Goal: Transaction & Acquisition: Purchase product/service

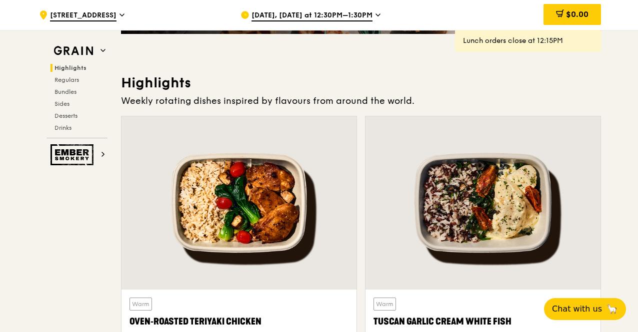
scroll to position [250, 0]
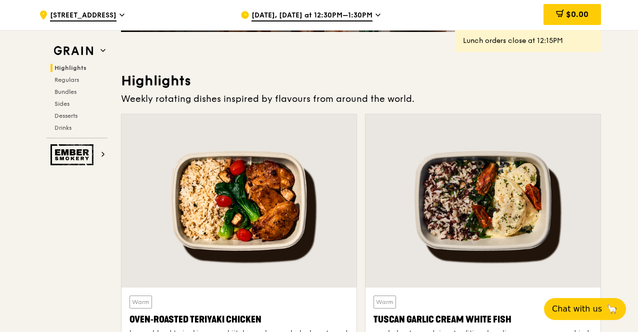
click at [376, 14] on icon at bounding box center [378, 15] width 4 height 2
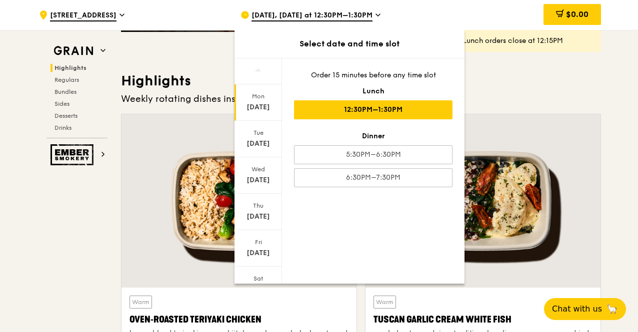
click at [367, 15] on span "[DATE], [DATE] at 12:30PM–1:30PM" at bounding box center [311, 15] width 121 height 11
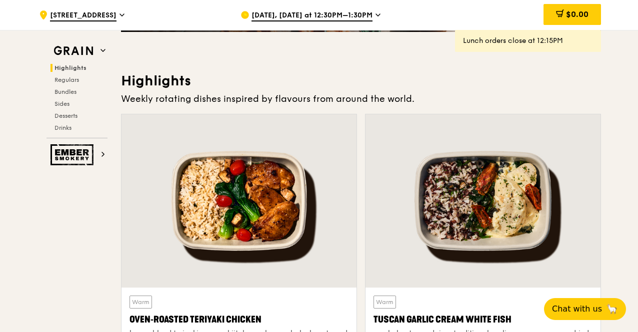
click at [367, 15] on span "[DATE], [DATE] at 12:30PM–1:30PM" at bounding box center [311, 15] width 121 height 11
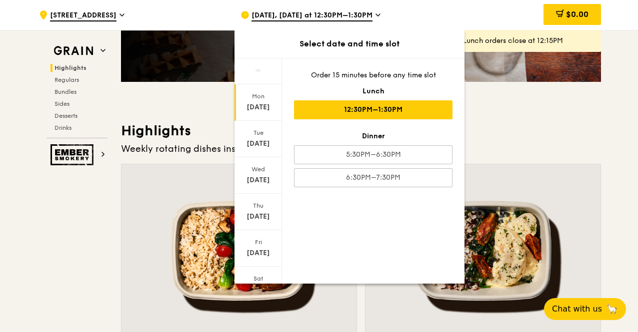
scroll to position [300, 0]
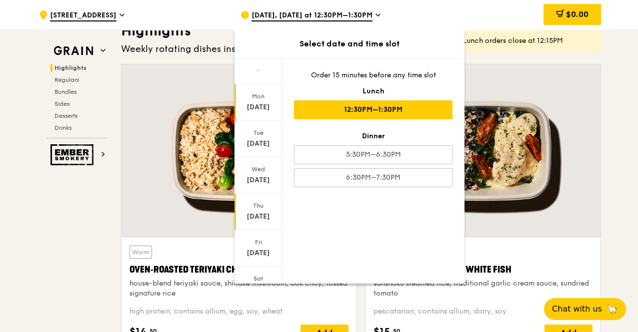
click at [260, 222] on div "[DATE]" at bounding box center [257, 212] width 47 height 36
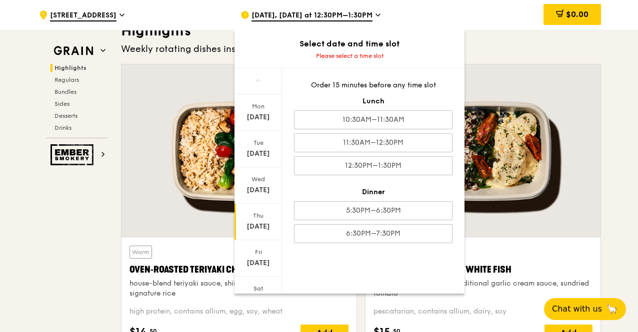
click at [254, 228] on div "[DATE]" at bounding box center [258, 227] width 44 height 10
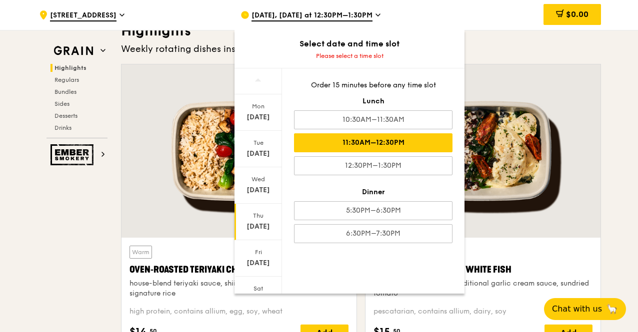
click at [380, 141] on div "11:30AM–12:30PM" at bounding box center [373, 142] width 158 height 19
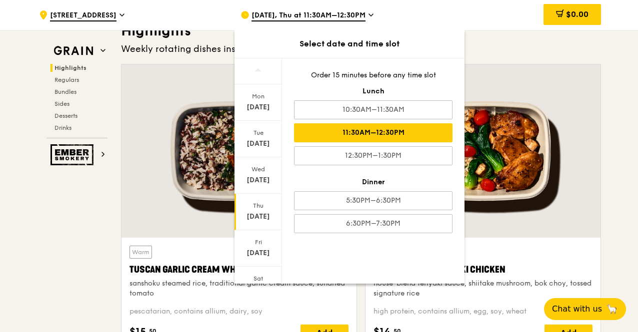
click at [584, 191] on div at bounding box center [482, 150] width 235 height 173
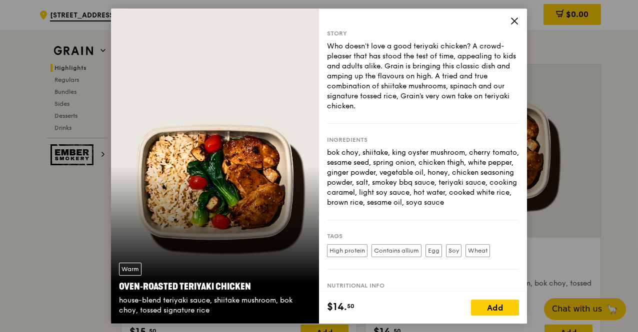
drag, startPoint x: 516, startPoint y: 23, endPoint x: 444, endPoint y: 50, distance: 76.9
click at [444, 50] on div "Story Who doesn't love a good teriyaki chicken? A crowd-pleaser that has stood …" at bounding box center [423, 166] width 208 height 316
click at [512, 19] on icon at bounding box center [514, 21] width 6 height 6
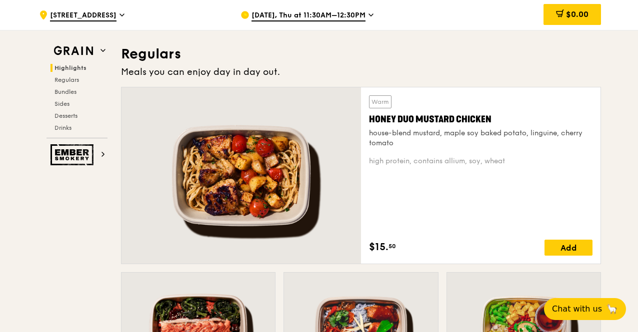
scroll to position [700, 0]
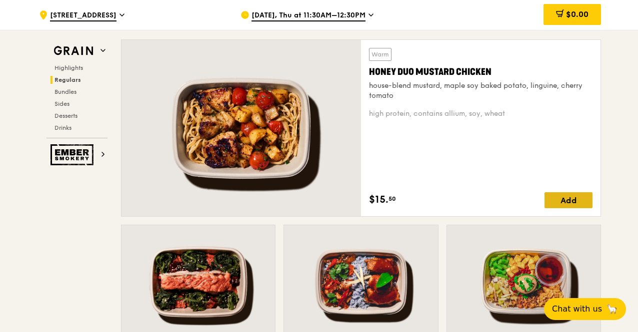
click at [560, 200] on div "Add" at bounding box center [568, 200] width 48 height 16
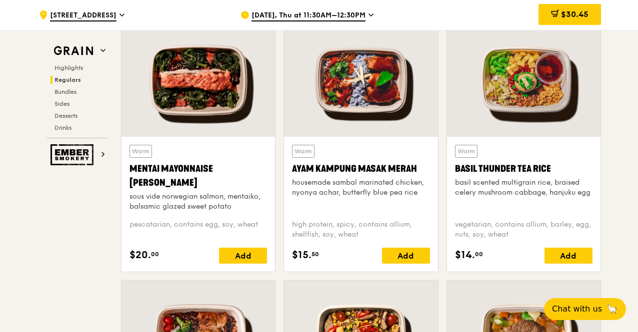
scroll to position [950, 0]
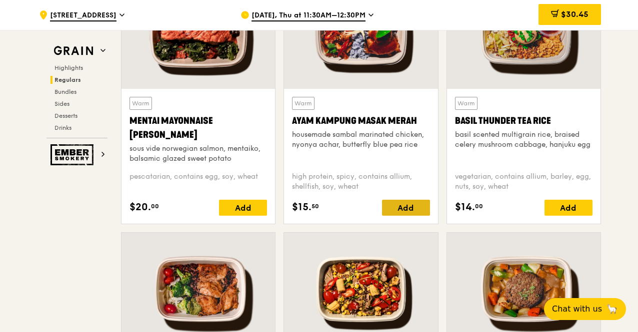
click at [407, 211] on div "Add" at bounding box center [406, 208] width 48 height 16
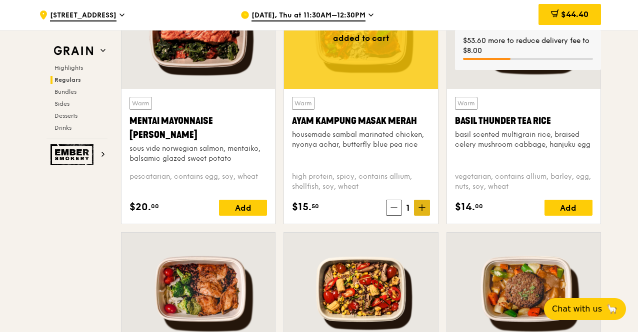
click at [419, 208] on icon at bounding box center [422, 208] width 6 height 0
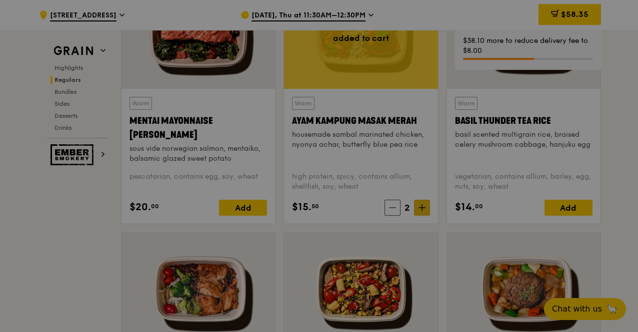
click at [419, 208] on div at bounding box center [319, 166] width 638 height 332
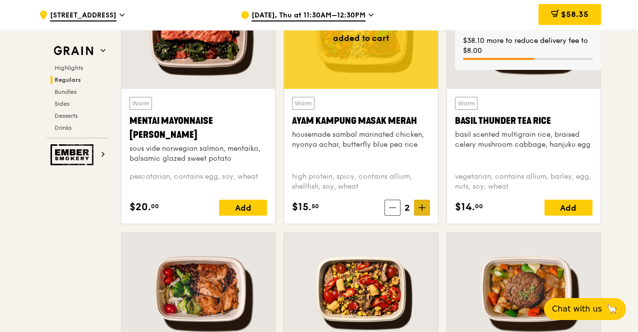
click at [422, 207] on icon at bounding box center [421, 207] width 7 height 7
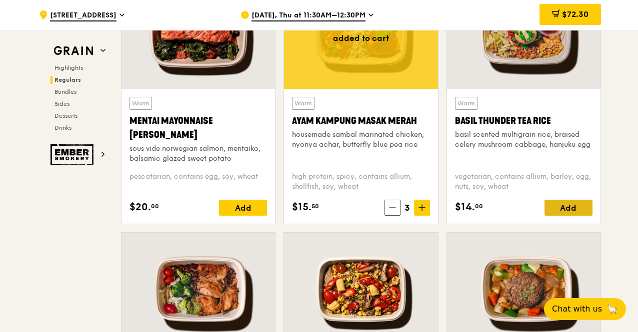
click at [569, 212] on div "Add" at bounding box center [568, 208] width 48 height 16
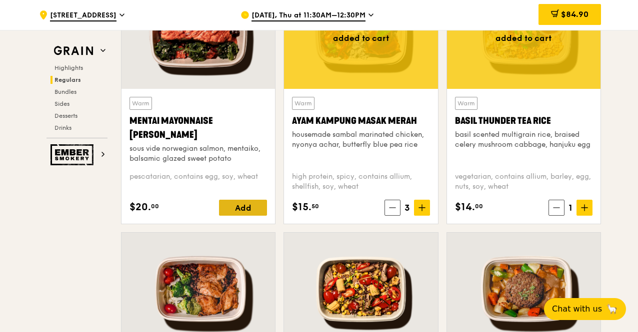
click at [249, 213] on div "Add" at bounding box center [243, 208] width 48 height 16
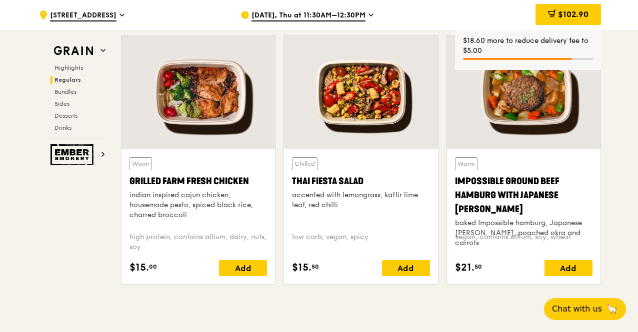
scroll to position [1150, 0]
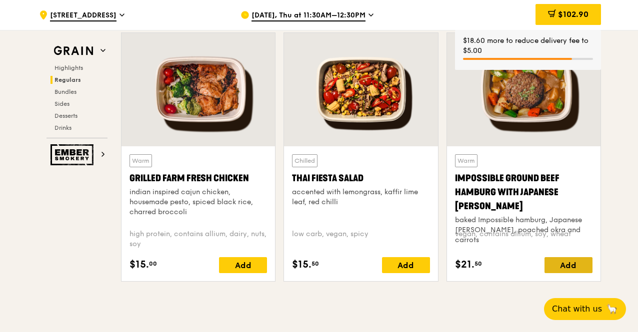
click at [570, 272] on div "Add" at bounding box center [568, 265] width 48 height 16
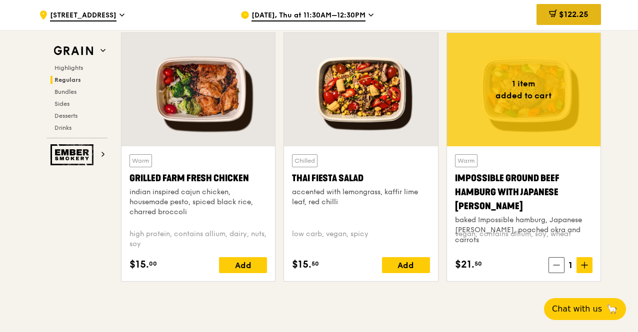
click at [576, 13] on span "$122.25" at bounding box center [573, 13] width 29 height 9
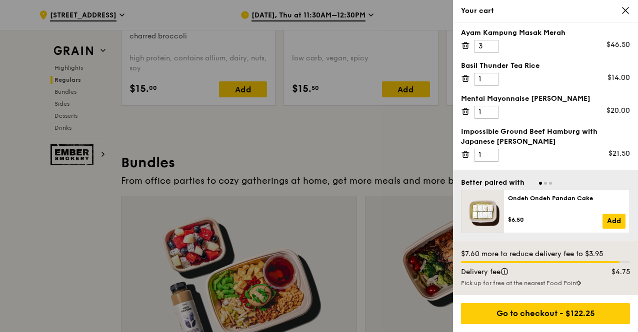
scroll to position [1389, 0]
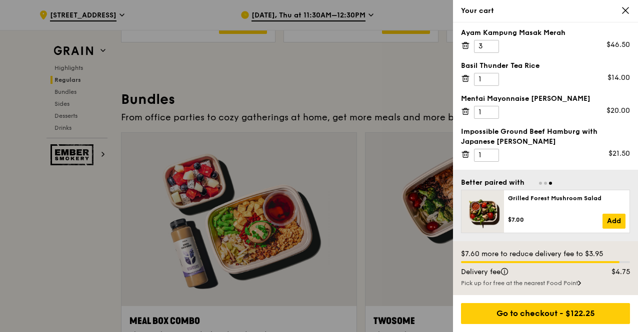
click at [465, 157] on icon at bounding box center [465, 154] width 9 height 9
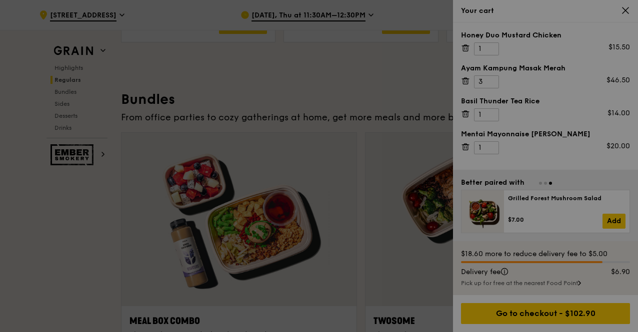
scroll to position [0, 0]
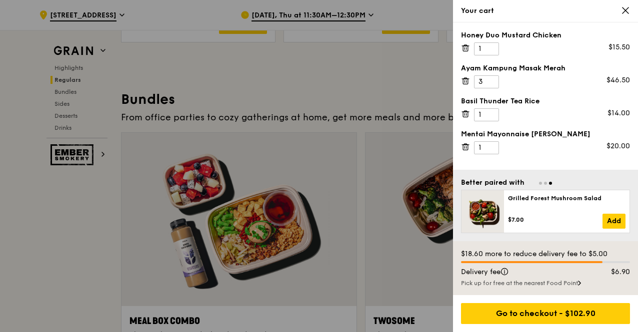
click at [464, 112] on icon at bounding box center [465, 113] width 9 height 9
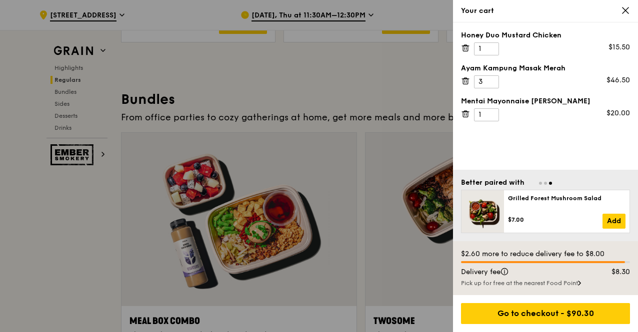
click at [465, 76] on icon at bounding box center [465, 80] width 9 height 9
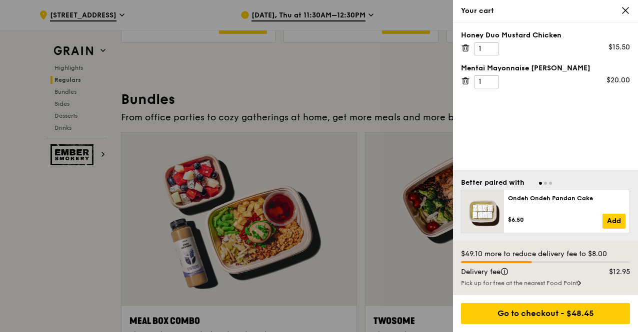
click at [464, 46] on icon at bounding box center [465, 47] width 9 height 9
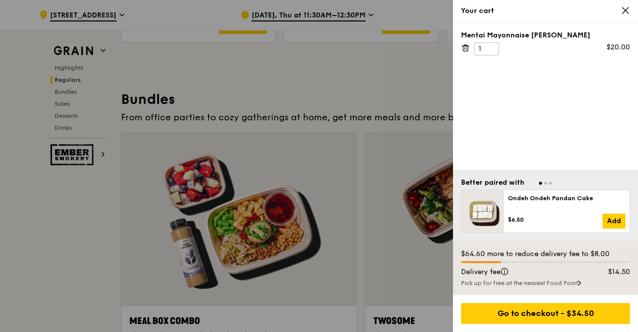
click at [465, 48] on icon at bounding box center [465, 47] width 9 height 9
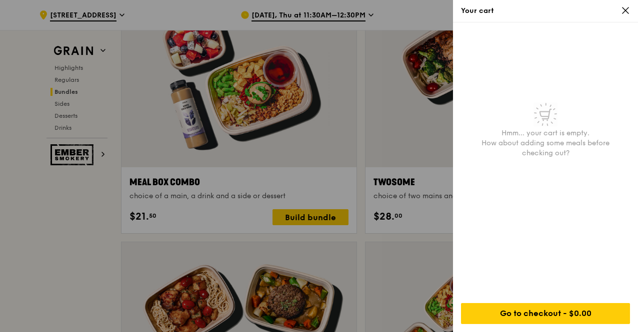
scroll to position [1589, 0]
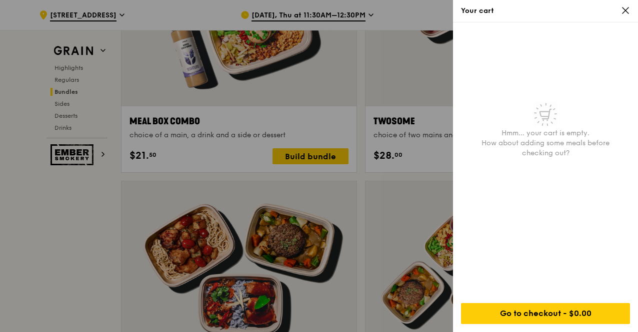
click at [627, 10] on icon at bounding box center [625, 10] width 9 height 9
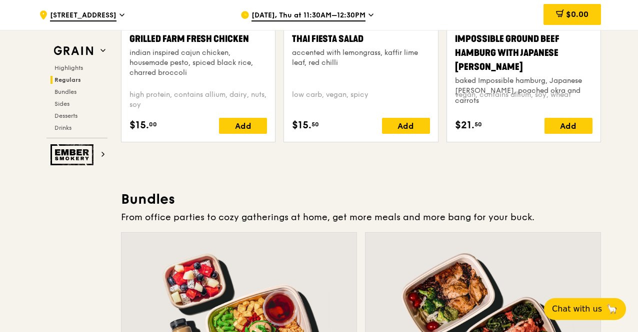
scroll to position [1239, 0]
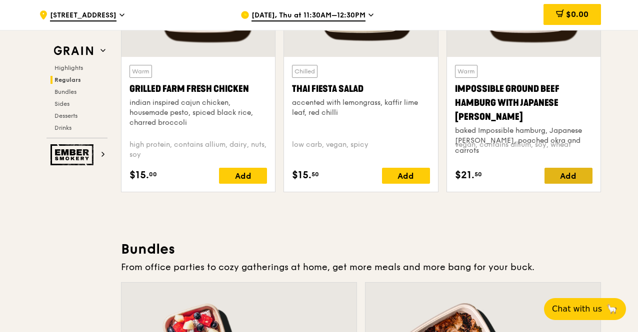
click at [582, 181] on div "Add" at bounding box center [568, 176] width 48 height 16
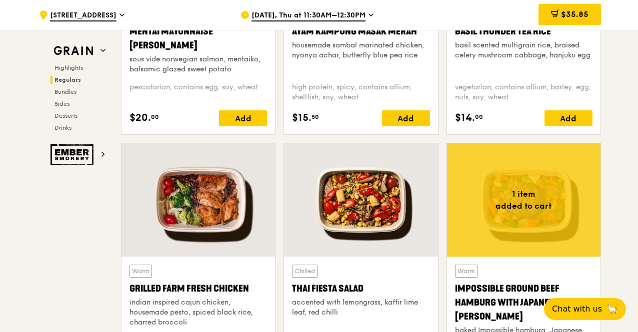
scroll to position [989, 0]
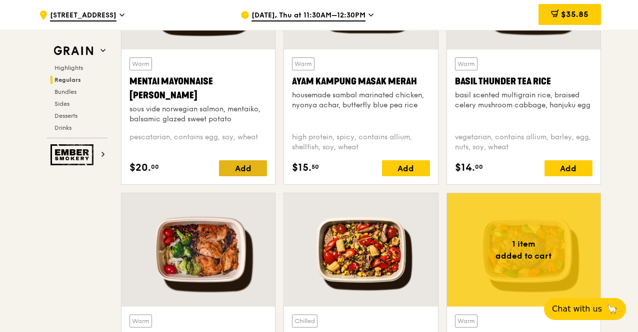
click at [245, 173] on div "Add" at bounding box center [243, 168] width 48 height 16
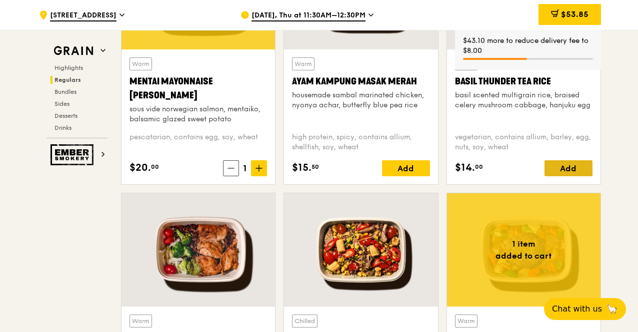
click at [564, 172] on div "Add" at bounding box center [568, 168] width 48 height 16
click at [412, 167] on div "Add" at bounding box center [406, 168] width 48 height 16
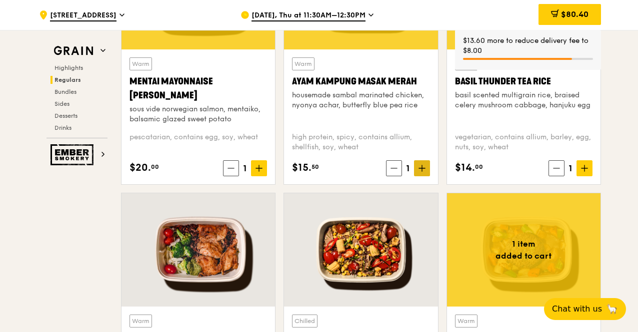
click at [425, 165] on span at bounding box center [422, 168] width 16 height 16
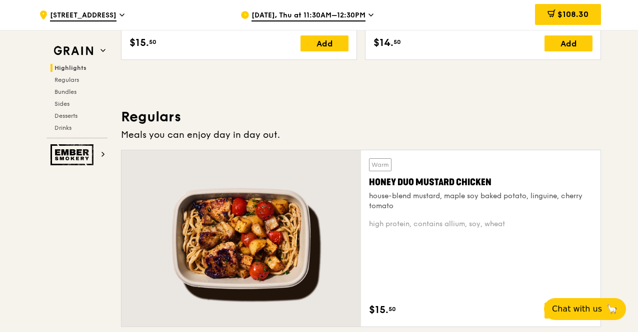
scroll to position [689, 0]
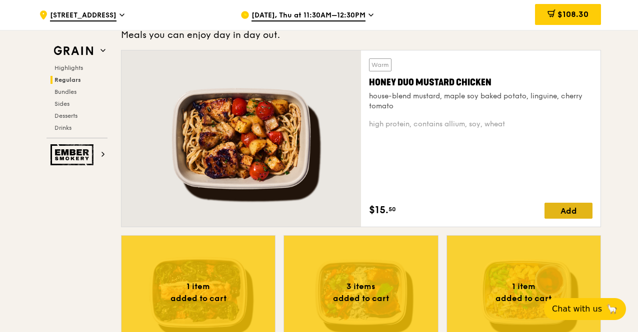
click at [560, 211] on div "Add" at bounding box center [568, 211] width 48 height 16
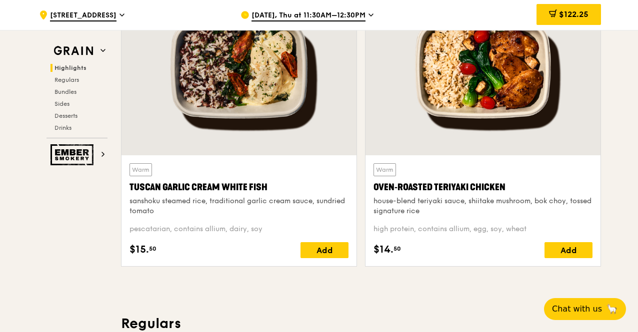
scroll to position [350, 0]
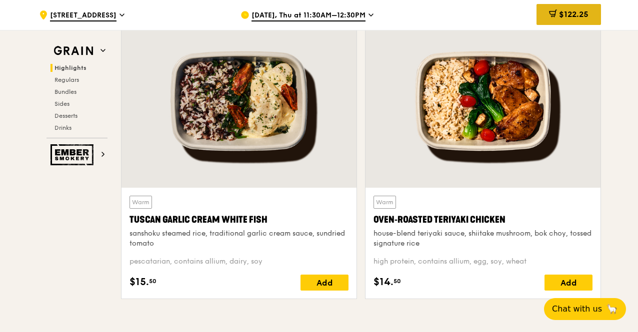
click at [578, 19] on div "$122.25" at bounding box center [568, 14] width 64 height 21
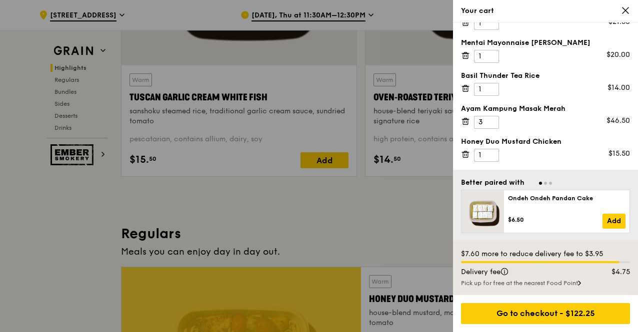
scroll to position [500, 0]
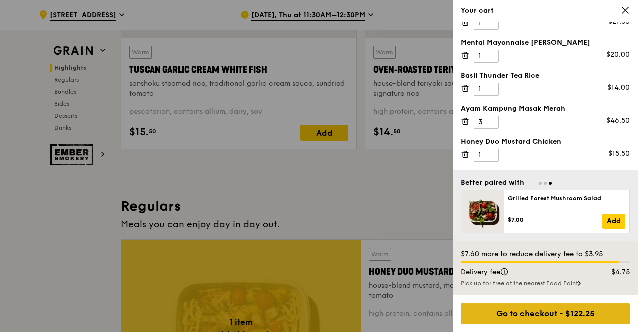
click at [543, 319] on div "Go to checkout - $122.25" at bounding box center [545, 313] width 169 height 21
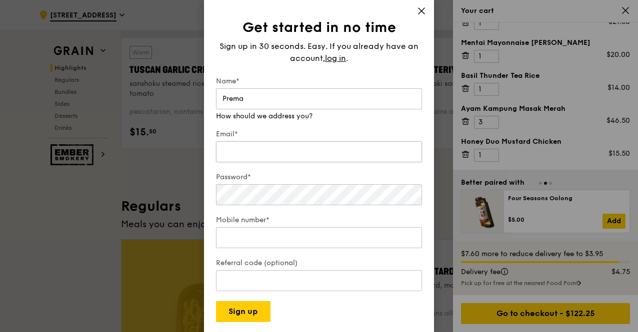
type input "Prema"
click at [265, 141] on input "Email*" at bounding box center [319, 151] width 206 height 21
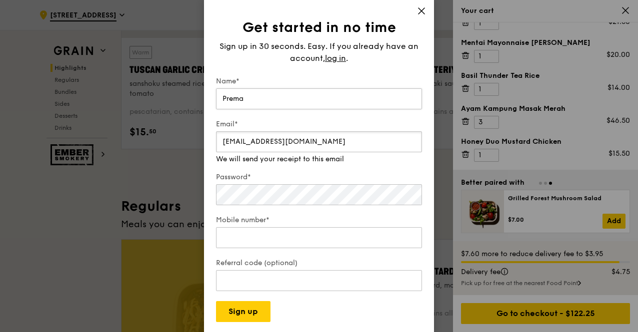
type input "[EMAIL_ADDRESS][DOMAIN_NAME]"
click at [217, 99] on input "Prema" at bounding box center [319, 98] width 206 height 21
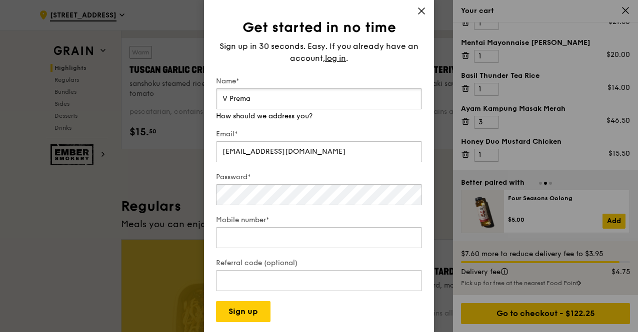
type input "V Prema"
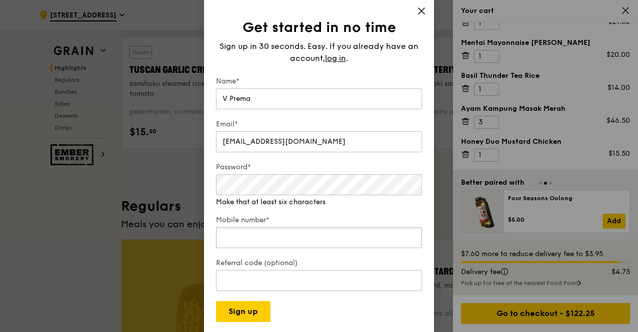
click at [264, 227] on input "Mobile number*" at bounding box center [319, 237] width 206 height 21
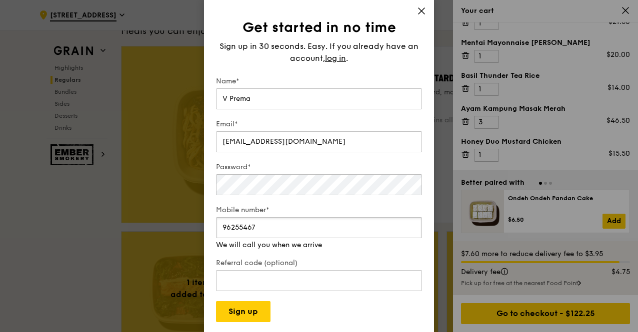
scroll to position [700, 0]
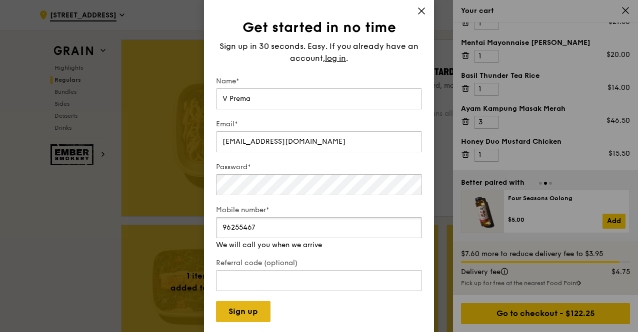
type input "96255467"
click at [245, 311] on button "Sign up" at bounding box center [243, 311] width 54 height 21
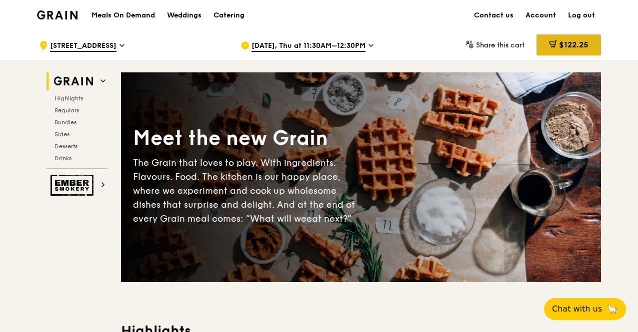
click at [572, 48] on span "$122.25" at bounding box center [573, 44] width 29 height 9
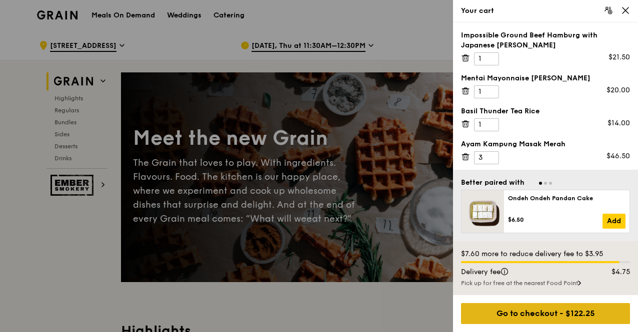
click at [512, 322] on div "Go to checkout - $122.25" at bounding box center [545, 313] width 169 height 21
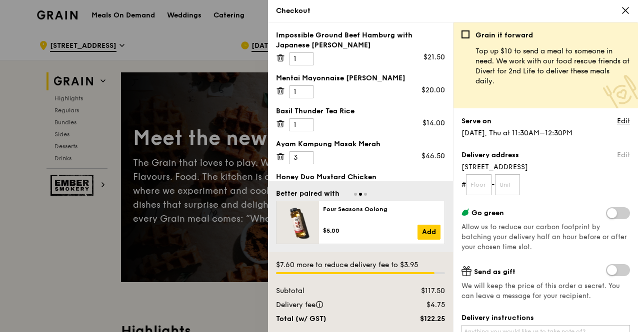
click at [617, 157] on link "Edit" at bounding box center [623, 155] width 13 height 10
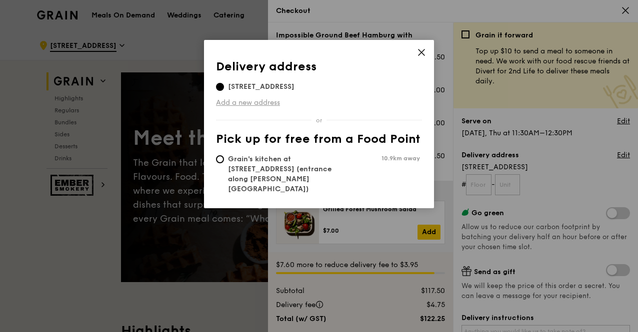
click at [222, 101] on link "Add a new address" at bounding box center [319, 103] width 206 height 10
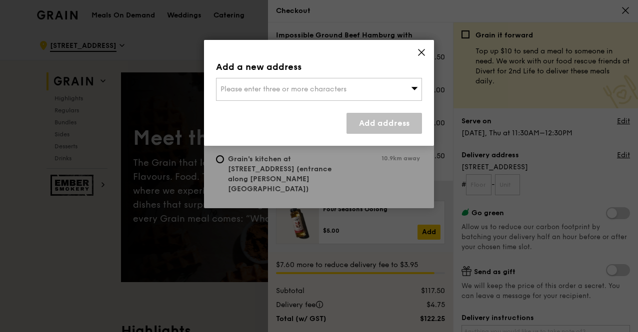
click at [279, 87] on span "Please enter three or more characters" at bounding box center [283, 89] width 126 height 8
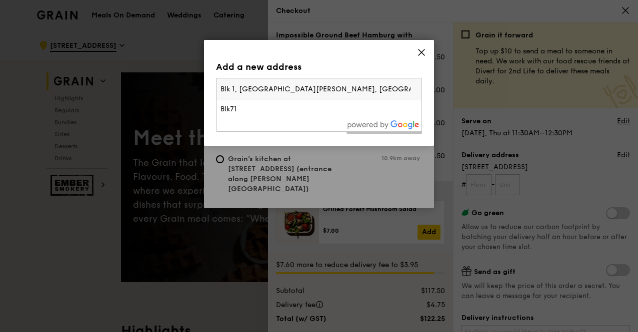
type input "Blk 1, Ngee Ann Polytechnic, 535 Clementi Road"
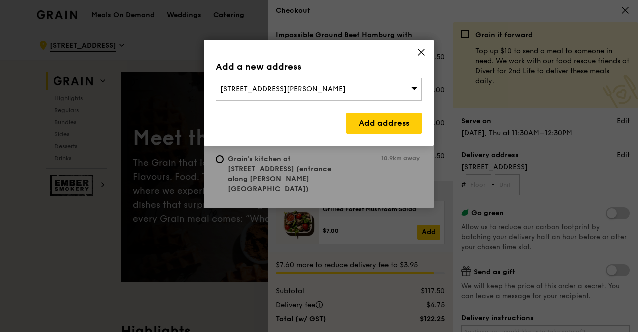
scroll to position [100, 0]
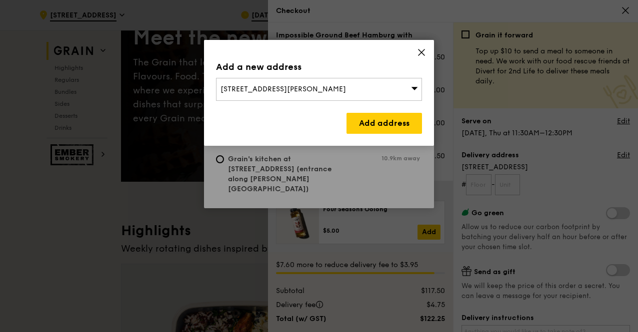
click at [413, 87] on icon at bounding box center [414, 88] width 6 height 3
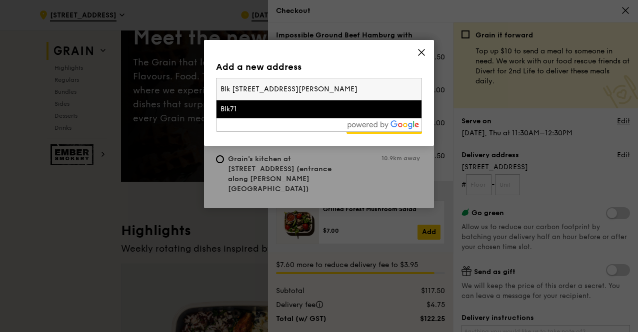
click at [342, 88] on input "Blk 1, Ngee Ann Polytechnic, 535 Clementi Road" at bounding box center [318, 89] width 205 height 22
click at [392, 89] on input "Blk 1, Ngee Ann Polytechnic, 535 Clementi Road" at bounding box center [318, 89] width 205 height 22
drag, startPoint x: 392, startPoint y: 89, endPoint x: 92, endPoint y: 73, distance: 299.9
click at [92, 73] on div "Add a new address 71 Ayer Rajah Crescent, Singapore 139951 Blk 1, Ngee Ann Poly…" at bounding box center [319, 166] width 638 height 332
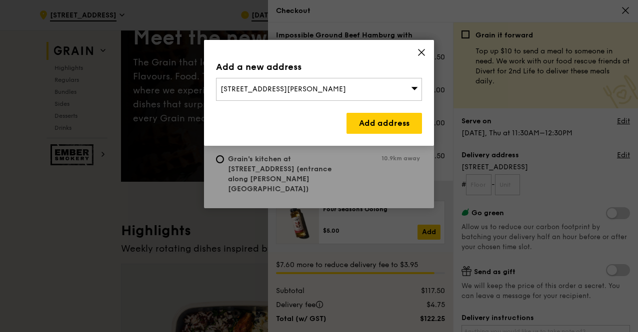
click at [417, 50] on icon at bounding box center [421, 52] width 9 height 9
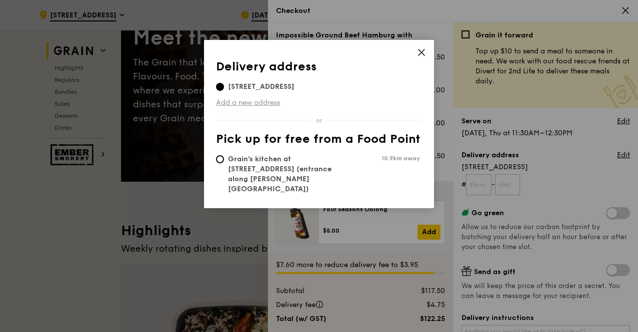
click at [239, 99] on link "Add a new address" at bounding box center [319, 103] width 206 height 10
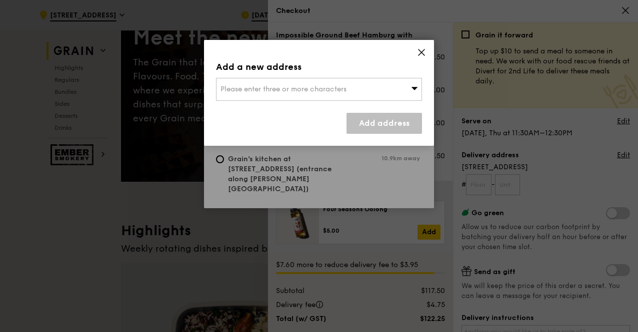
click at [429, 51] on div "Add a new address Please enter three or more characters Add address" at bounding box center [319, 93] width 230 height 106
click at [428, 51] on div "Add a new address Please enter three or more characters Add address" at bounding box center [319, 93] width 230 height 106
click at [422, 53] on icon at bounding box center [421, 52] width 6 height 6
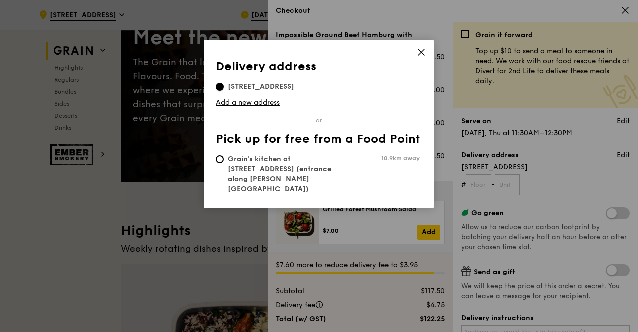
click at [216, 88] on input "535B Clementi Road, 599492" at bounding box center [220, 87] width 8 height 8
click at [421, 53] on icon at bounding box center [421, 52] width 6 height 6
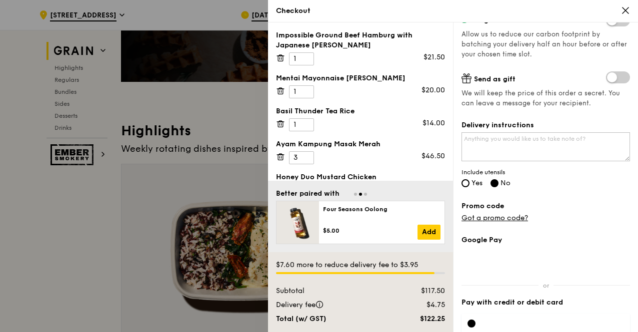
scroll to position [143, 0]
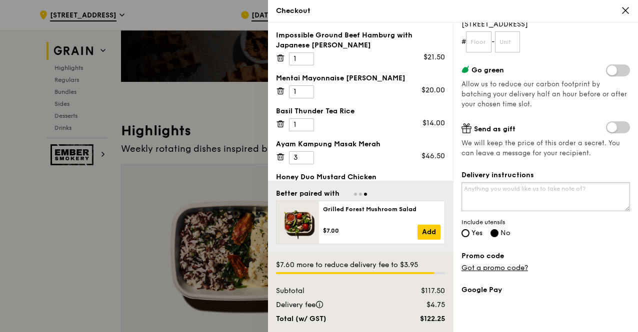
click at [496, 193] on textarea "Delivery instructions" at bounding box center [545, 196] width 168 height 29
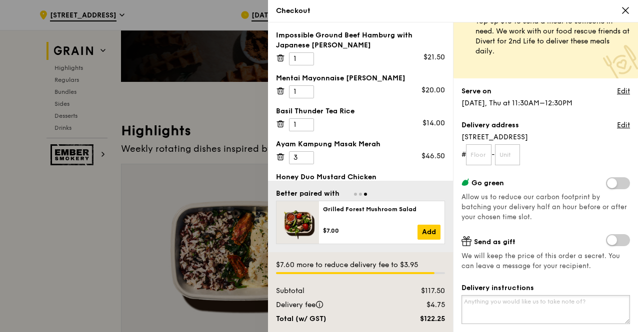
scroll to position [0, 0]
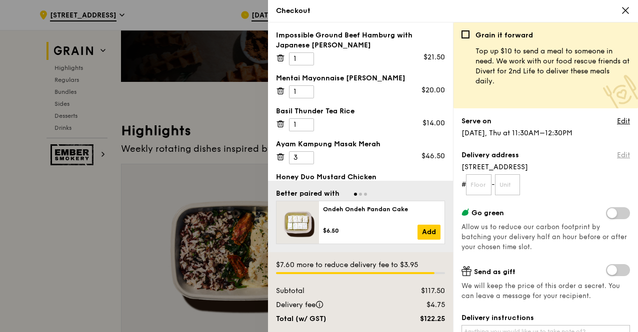
click at [617, 153] on link "Edit" at bounding box center [623, 155] width 13 height 10
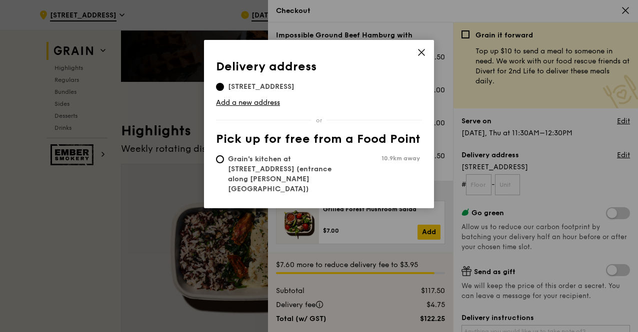
click at [245, 83] on span "535B Clementi Road, 599492" at bounding box center [261, 87] width 90 height 10
click at [224, 83] on input "535B Clementi Road, 599492" at bounding box center [220, 87] width 8 height 8
click at [233, 104] on link "Add a new address" at bounding box center [319, 103] width 206 height 10
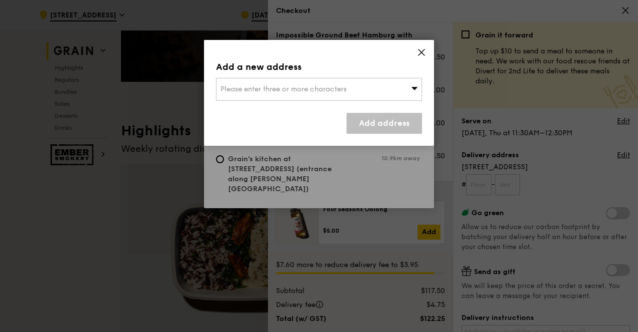
click at [306, 87] on span "Please enter three or more characters" at bounding box center [283, 89] width 126 height 8
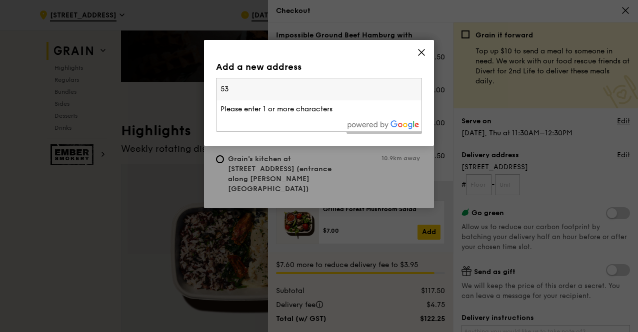
type input "5"
type input "Ngee Ann Polytechnic"
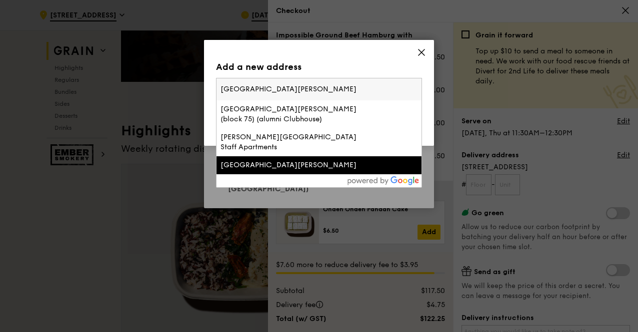
click at [278, 160] on div "Ngee Ann Polytechnic" at bounding box center [294, 165] width 148 height 10
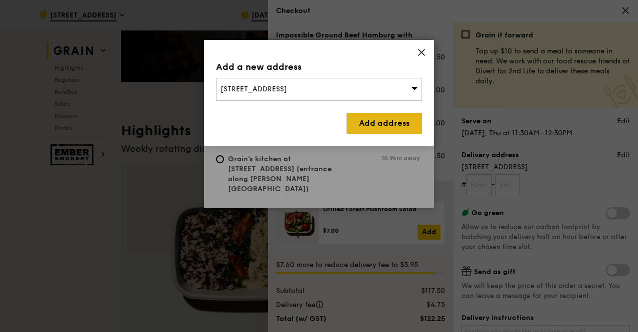
click at [398, 123] on link "Add address" at bounding box center [383, 123] width 75 height 21
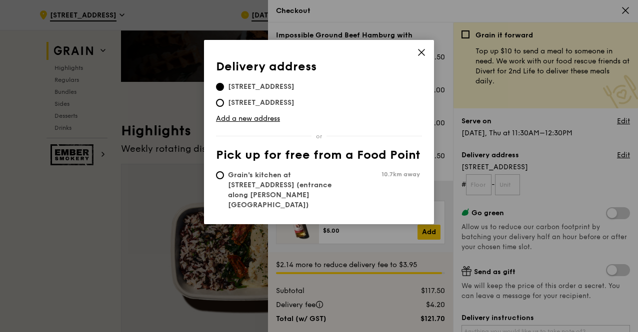
click at [423, 50] on icon at bounding box center [421, 52] width 9 height 9
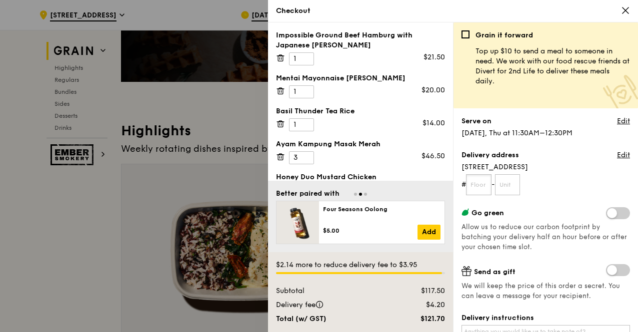
click at [479, 177] on input "text" at bounding box center [478, 184] width 25 height 21
type input "-"
type input "1"
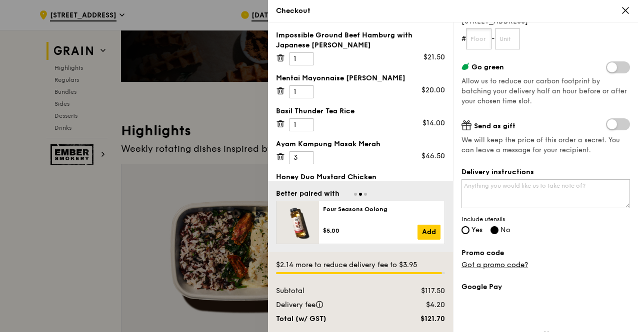
scroll to position [149, 0]
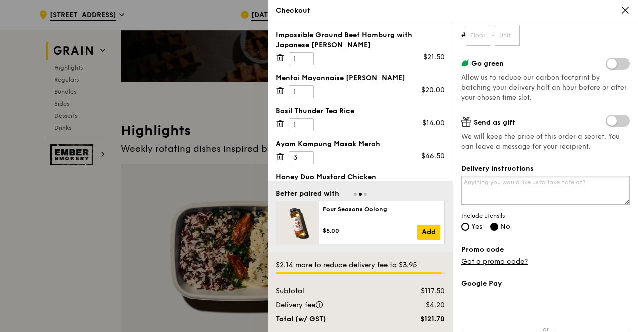
click at [472, 188] on textarea "Delivery instructions" at bounding box center [545, 190] width 168 height 29
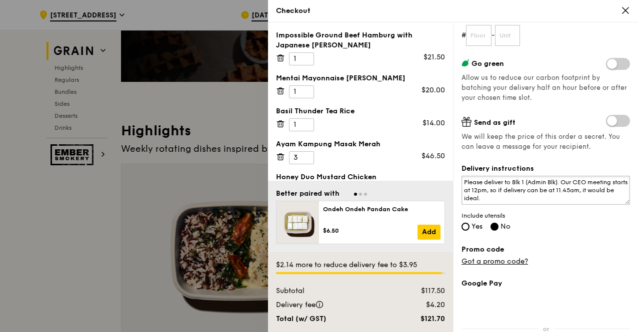
type textarea "Please deliver to Blk 1 (Admin Blk). Our CEO meeting starts at 12pm, so if deli…"
click at [615, 252] on label "Promo code" at bounding box center [545, 250] width 168 height 10
click at [466, 225] on input "Yes" at bounding box center [465, 227] width 8 height 8
radio input "true"
radio input "false"
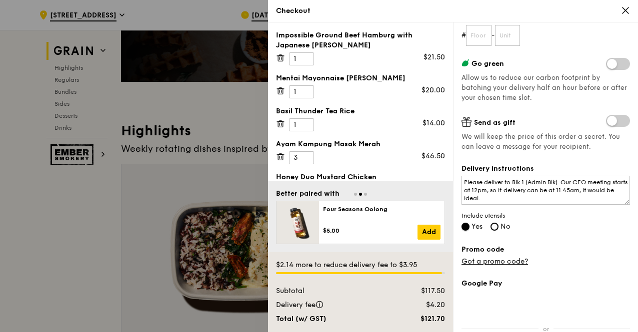
radio input "false"
radio input "true"
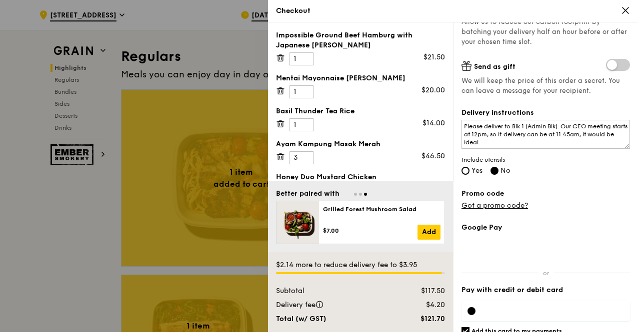
scroll to position [243, 0]
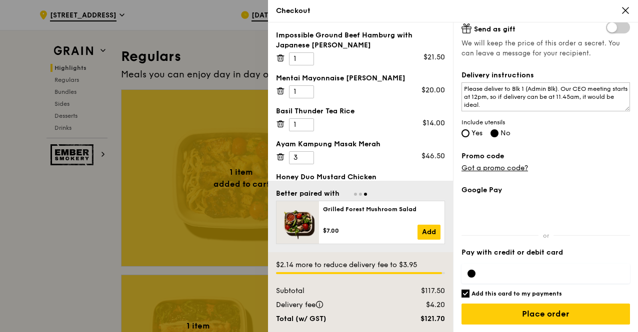
click at [489, 251] on label "Pay with credit or debit card" at bounding box center [545, 253] width 168 height 10
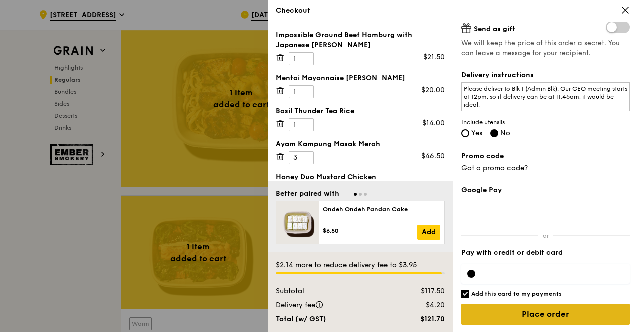
scroll to position [750, 0]
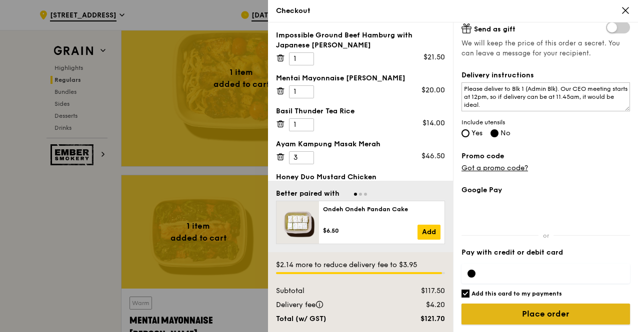
click at [523, 313] on input "Place order" at bounding box center [545, 314] width 168 height 21
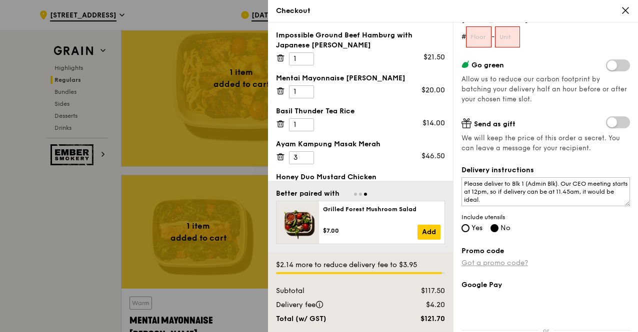
click at [499, 262] on link "Got a promo code?" at bounding box center [494, 263] width 66 height 8
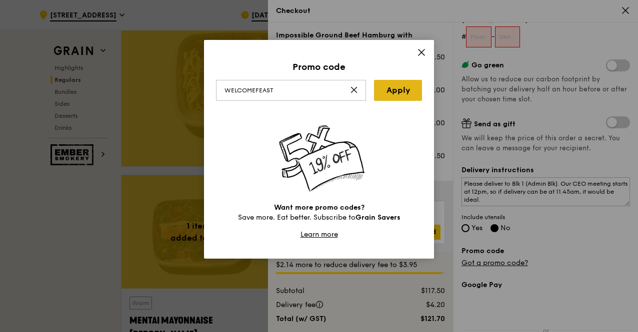
click at [389, 97] on link "Apply" at bounding box center [398, 90] width 48 height 21
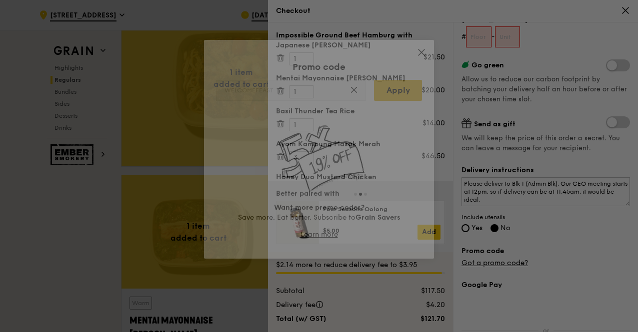
type input "WELCOMEFEAST"
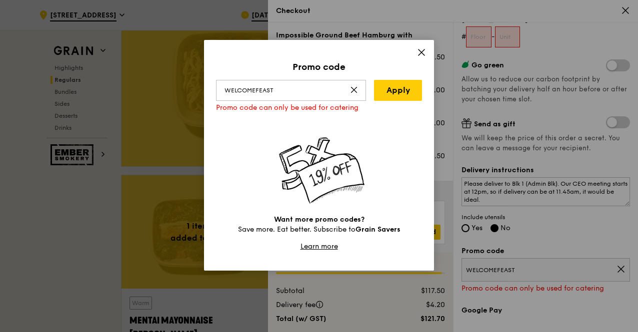
click at [614, 268] on div "Promo code WELCOMEFEAST Apply Promo code can only be used for catering Want mor…" at bounding box center [319, 166] width 638 height 332
click at [418, 55] on icon at bounding box center [421, 52] width 9 height 9
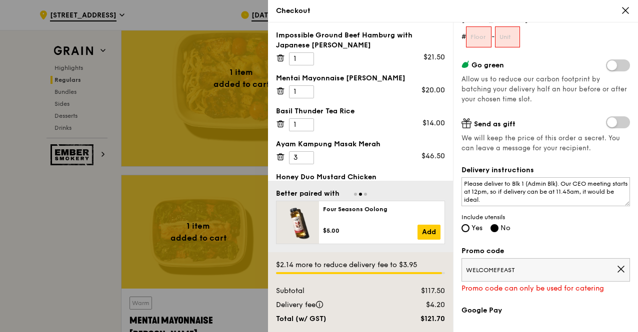
click at [618, 271] on icon at bounding box center [621, 269] width 6 height 6
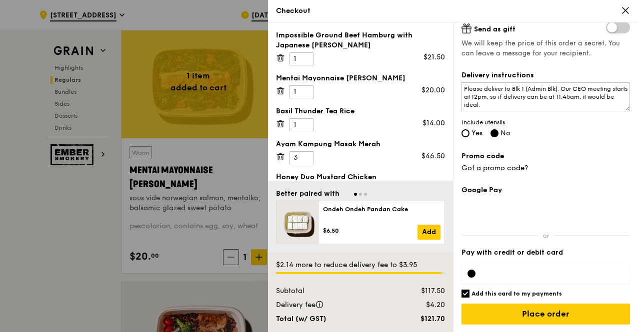
scroll to position [950, 0]
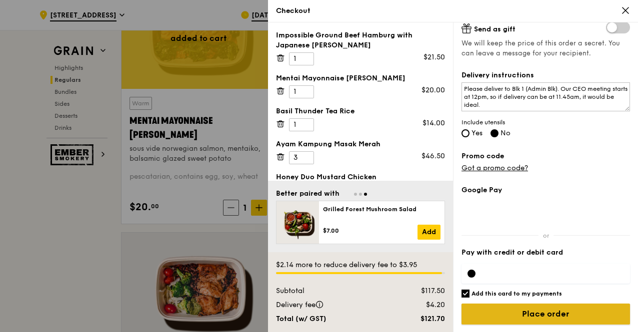
click at [522, 316] on input "Place order" at bounding box center [545, 314] width 168 height 21
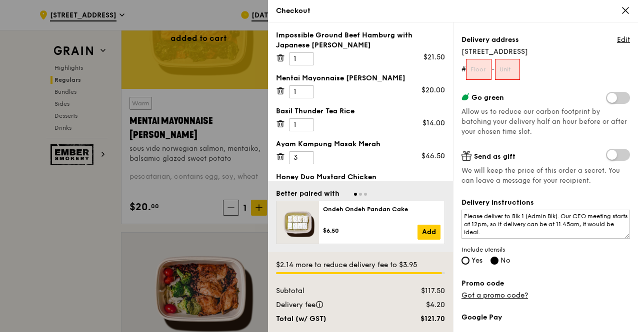
scroll to position [97, 0]
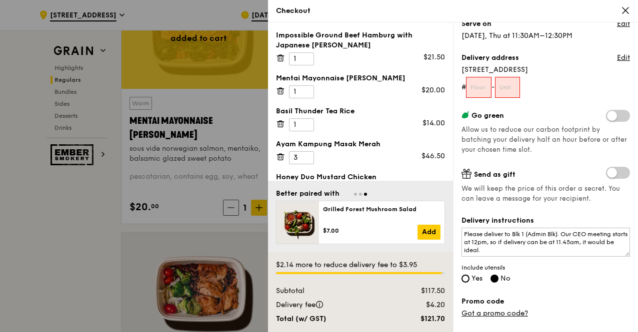
click at [607, 277] on div "Delivery instructions Please deliver to Blk 1 (Admin Blk). Our CEO meeting star…" at bounding box center [545, 250] width 168 height 69
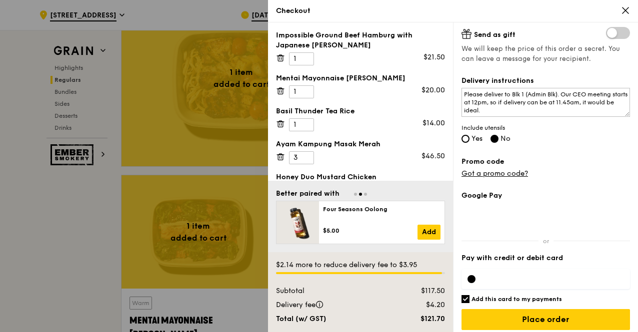
scroll to position [243, 0]
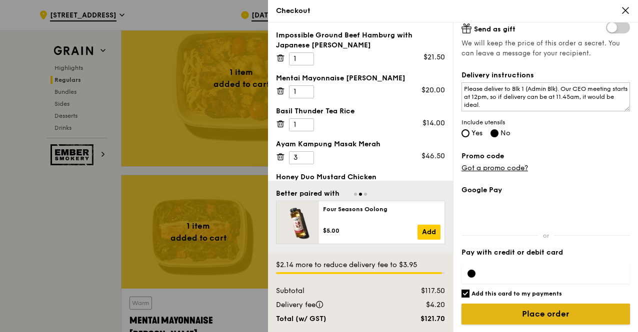
click at [530, 314] on input "Place order" at bounding box center [545, 314] width 168 height 21
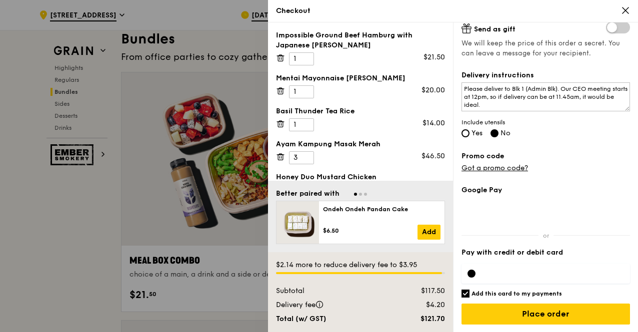
click at [319, 310] on span at bounding box center [319, 306] width 8 height 8
click at [340, 312] on div "Subtotal $117.50 Delivery fee $4.20 Total (w/ GST) $121.70" at bounding box center [360, 305] width 169 height 38
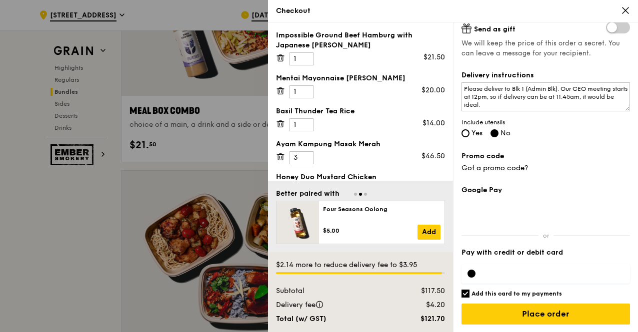
click at [464, 293] on input "Add this card to my payments" at bounding box center [465, 294] width 8 height 8
checkbox input "false"
